Goal: Entertainment & Leisure: Browse casually

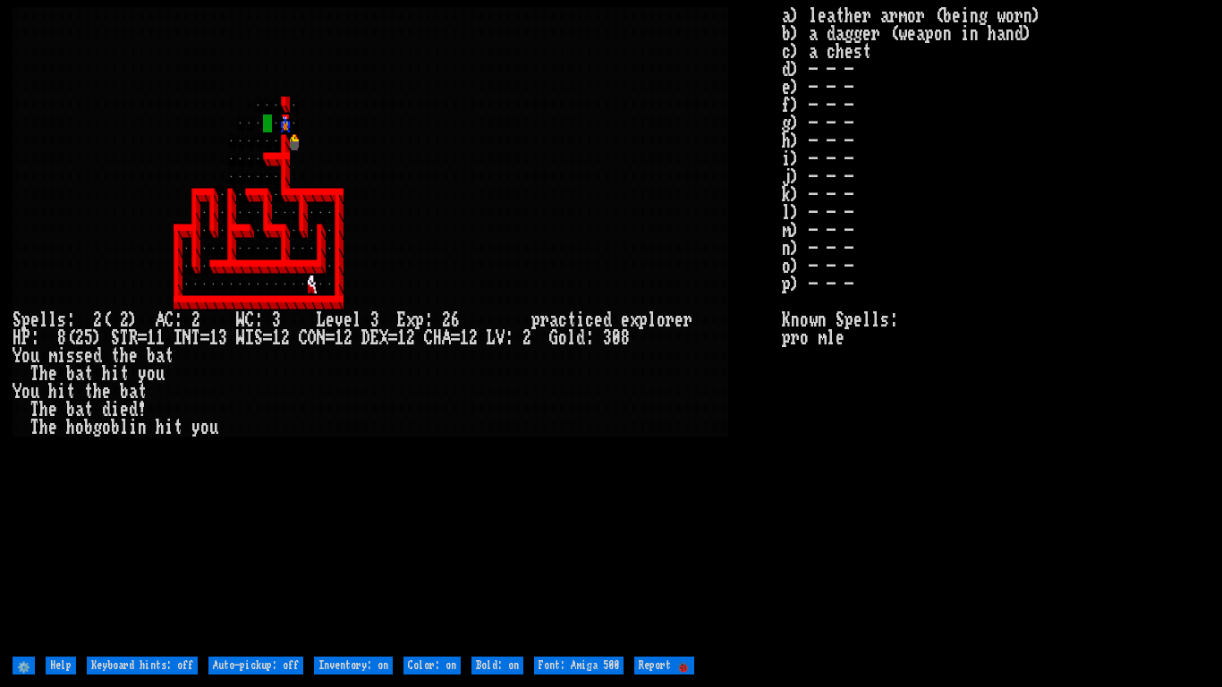
click at [746, 245] on larn at bounding box center [398, 330] width 770 height 646
